Goal: Find specific page/section: Find specific page/section

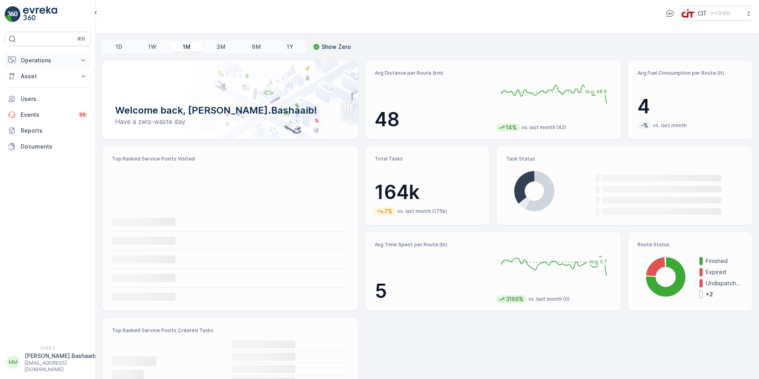
drag, startPoint x: 24, startPoint y: 53, endPoint x: 25, endPoint y: 58, distance: 4.8
click at [24, 54] on button "Operations" at bounding box center [48, 60] width 86 height 16
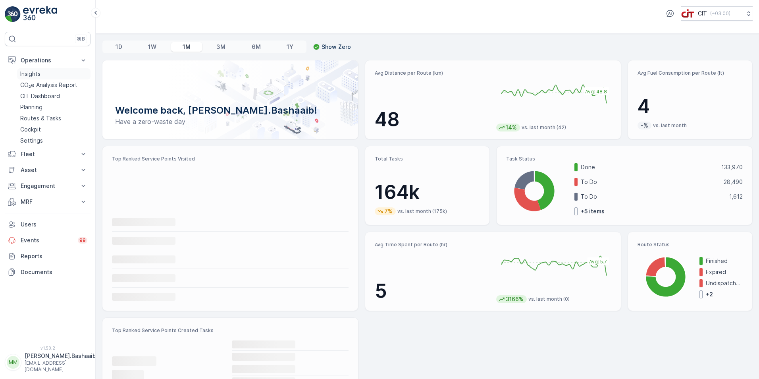
click at [34, 71] on p "Insights" at bounding box center [30, 74] width 20 height 8
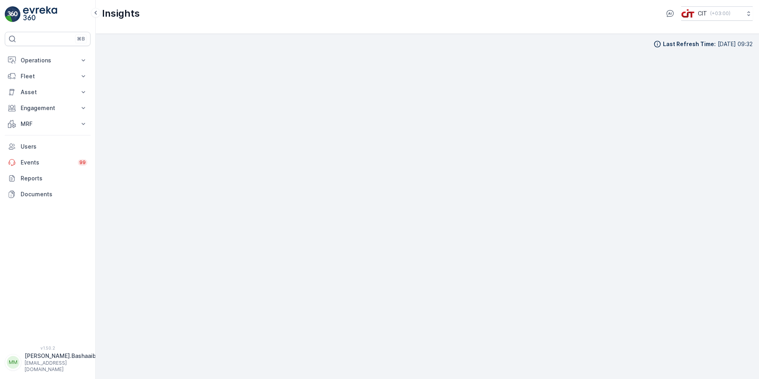
scroll to position [8, 0]
